Goal: Navigation & Orientation: Find specific page/section

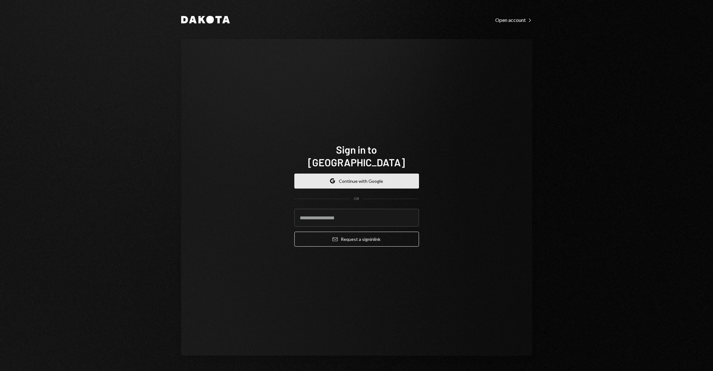
click at [351, 178] on button "Google Continue with Google" at bounding box center [356, 181] width 125 height 15
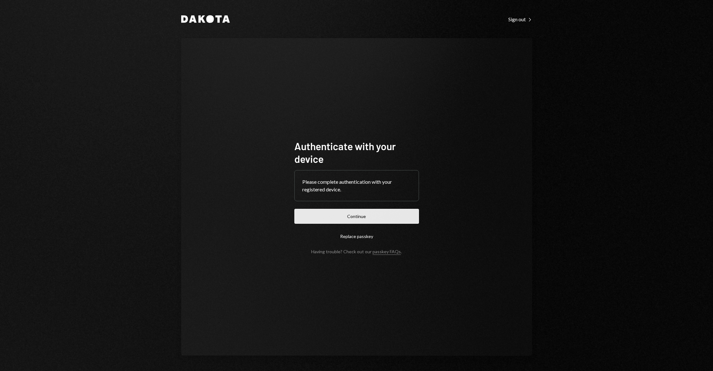
click at [376, 216] on button "Continue" at bounding box center [356, 216] width 125 height 15
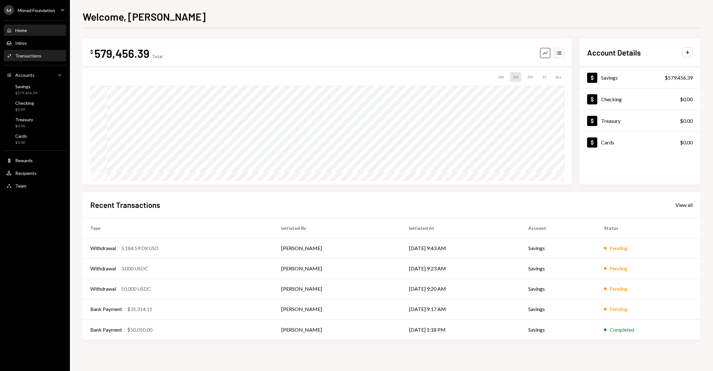
click at [34, 60] on div "Activities Transactions" at bounding box center [34, 56] width 57 height 11
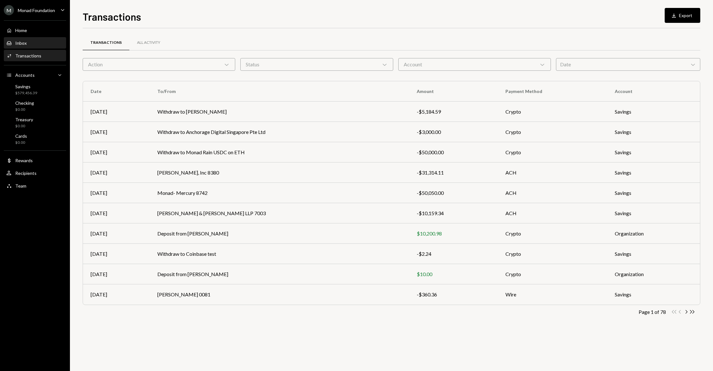
click at [26, 40] on div "Inbox Inbox" at bounding box center [34, 43] width 57 height 6
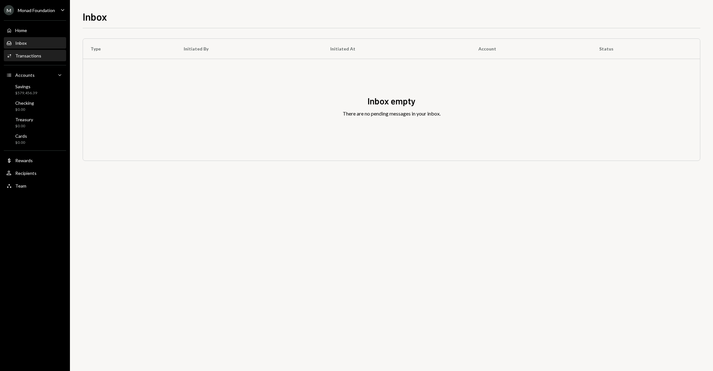
click at [29, 51] on div "Activities Transactions" at bounding box center [34, 56] width 57 height 11
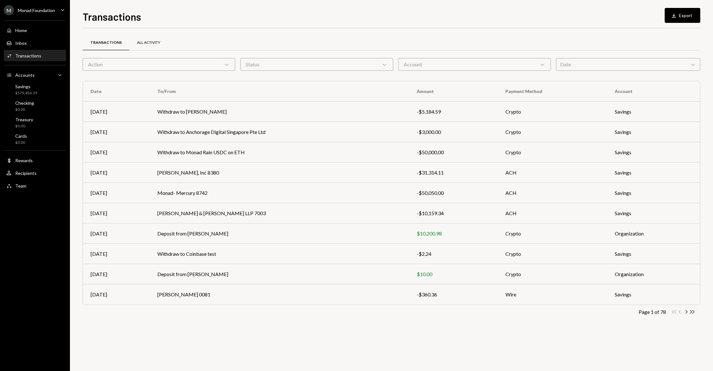
click at [141, 43] on div "All Activity" at bounding box center [148, 42] width 23 height 5
